Goal: Task Accomplishment & Management: Manage account settings

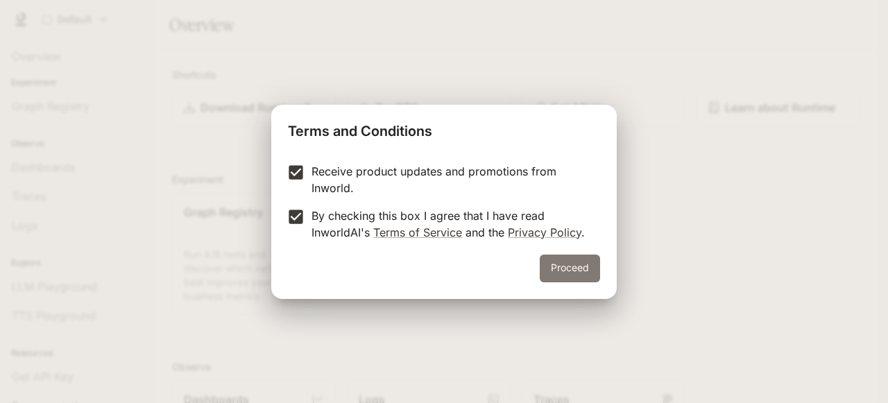
click at [551, 259] on button "Proceed" at bounding box center [569, 268] width 60 height 28
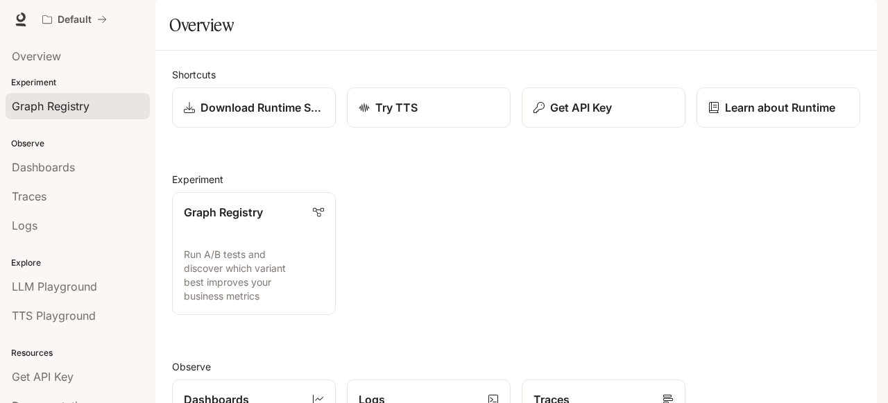
click at [65, 100] on span "Graph Registry" at bounding box center [51, 106] width 78 height 17
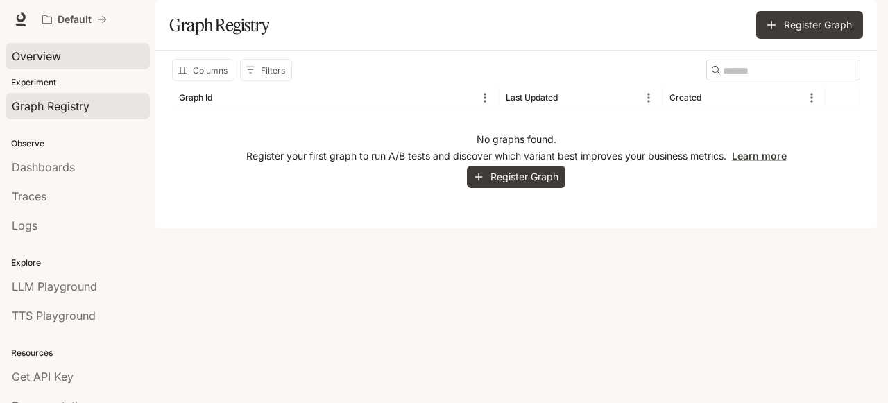
click at [67, 66] on link "Overview" at bounding box center [78, 56] width 144 height 26
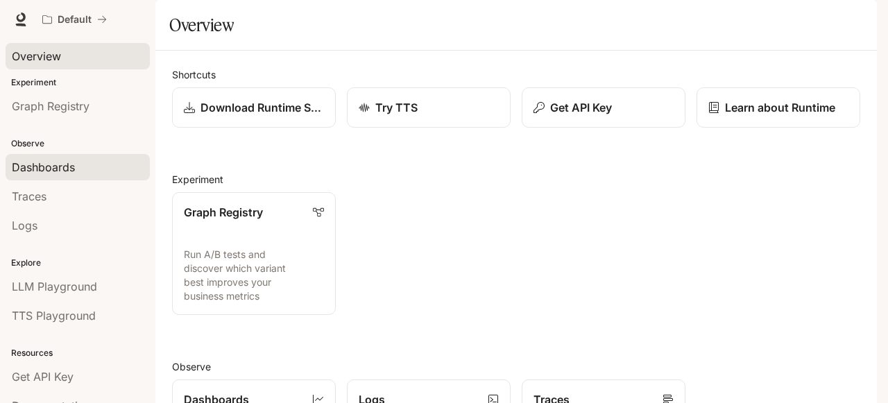
click at [53, 171] on span "Dashboards" at bounding box center [43, 167] width 63 height 17
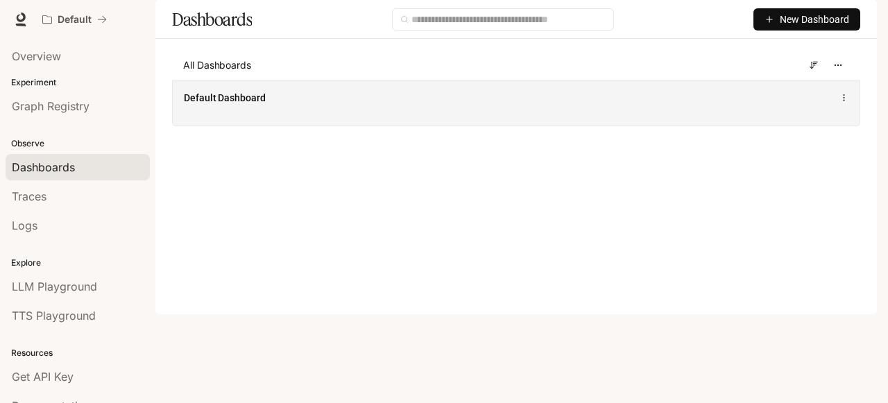
click at [229, 105] on span "Default Dashboard" at bounding box center [225, 98] width 82 height 14
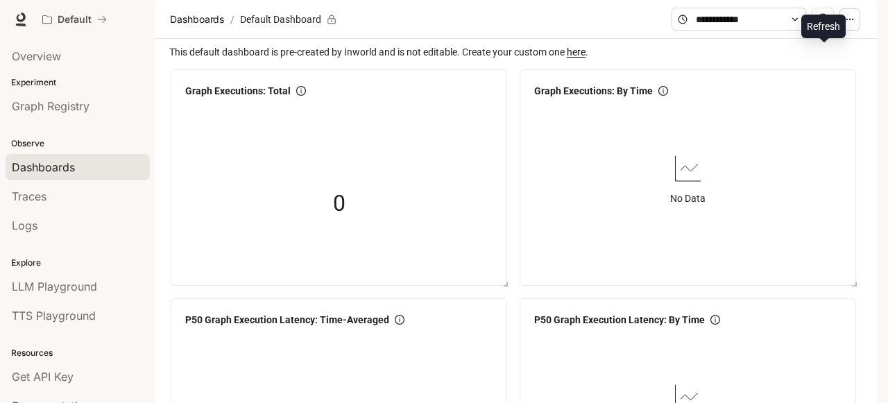
click at [845, 20] on div "Refresh" at bounding box center [823, 27] width 44 height 24
click at [863, 12] on img "button" at bounding box center [856, 19] width 19 height 19
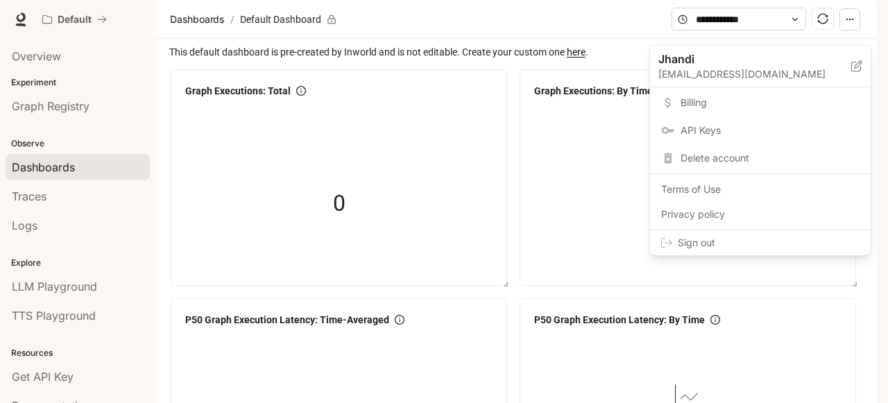
click at [750, 231] on div "Sign out" at bounding box center [760, 242] width 221 height 25
